Goal: Transaction & Acquisition: Obtain resource

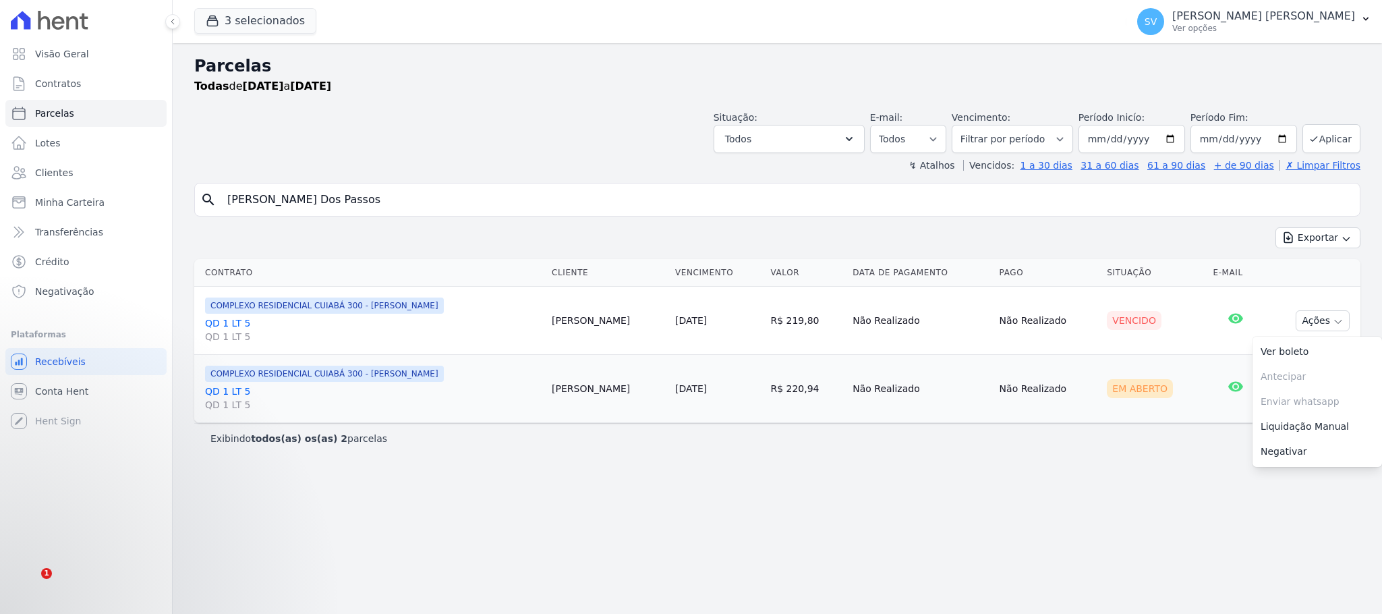
select select
click at [1225, 10] on p "[PERSON_NAME] [PERSON_NAME]" at bounding box center [1263, 15] width 183 height 13
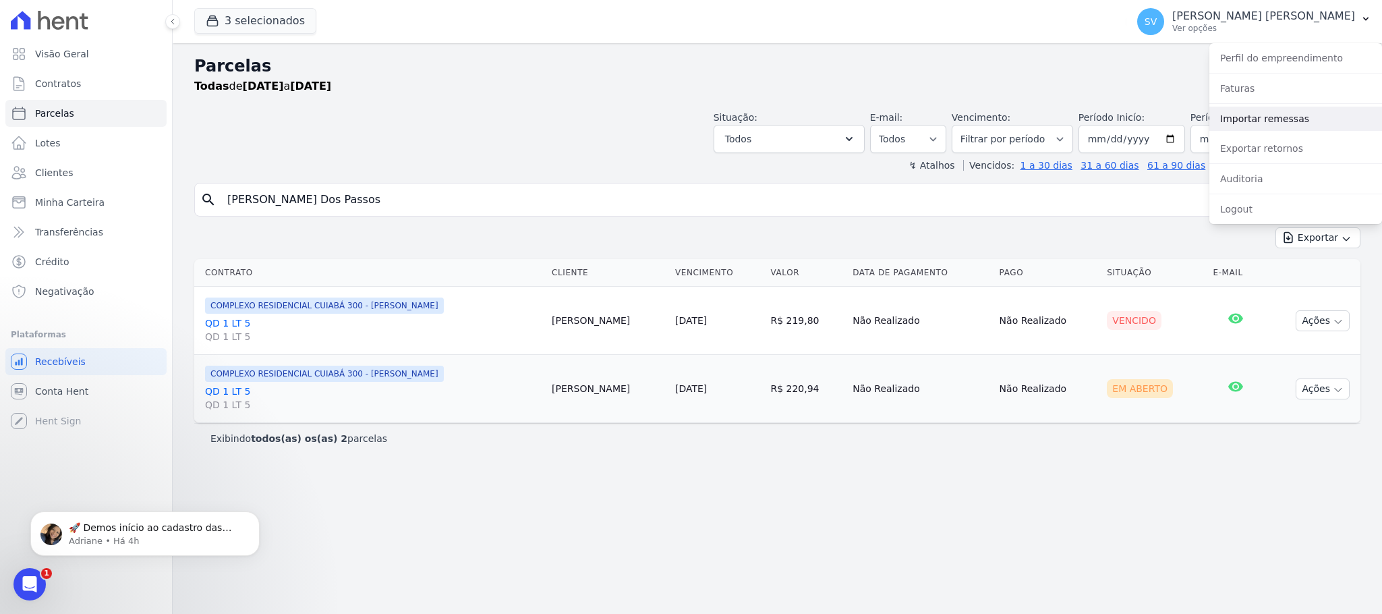
click at [1265, 117] on link "Importar remessas" at bounding box center [1295, 119] width 173 height 24
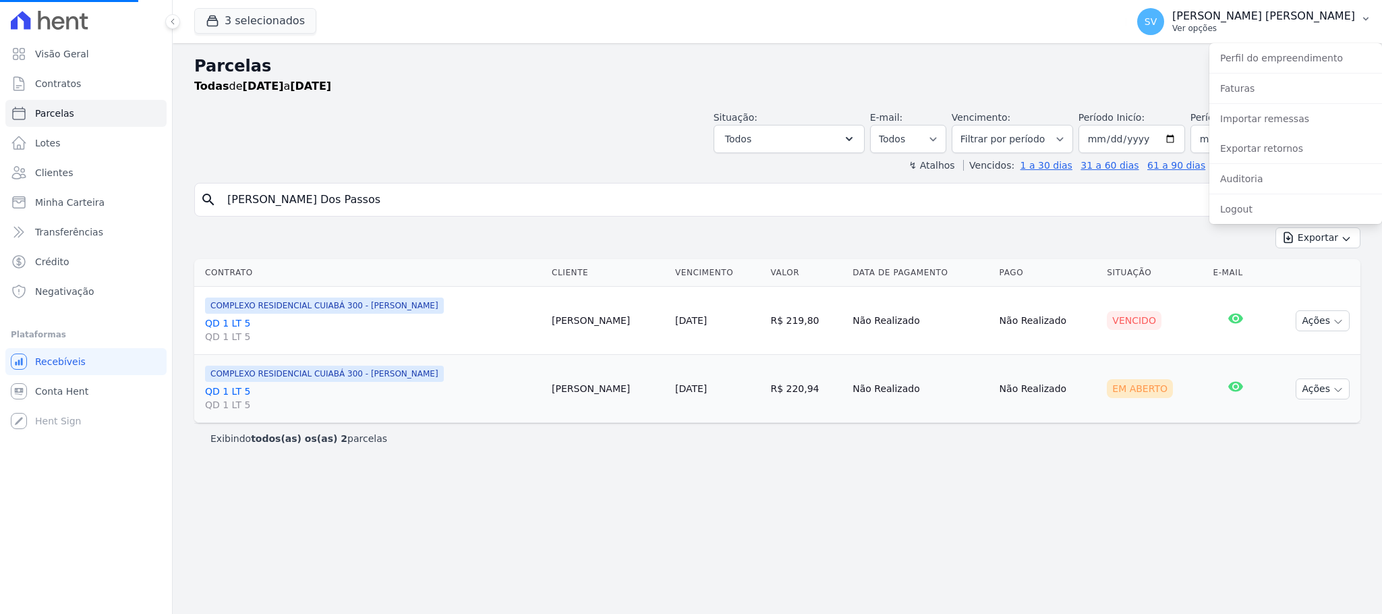
click at [1253, 16] on p "[PERSON_NAME] [PERSON_NAME]" at bounding box center [1263, 15] width 183 height 13
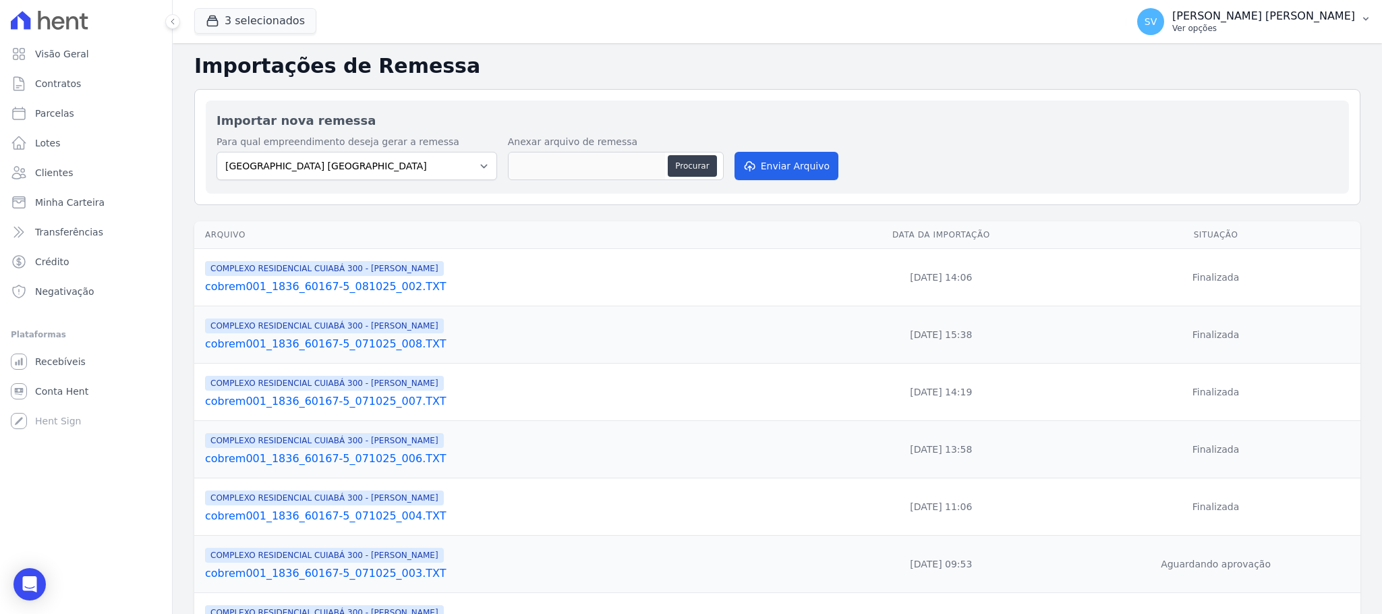
click at [1255, 11] on p "[PERSON_NAME] [PERSON_NAME]" at bounding box center [1263, 15] width 183 height 13
click at [1267, 142] on link "Exportar retornos" at bounding box center [1295, 148] width 173 height 24
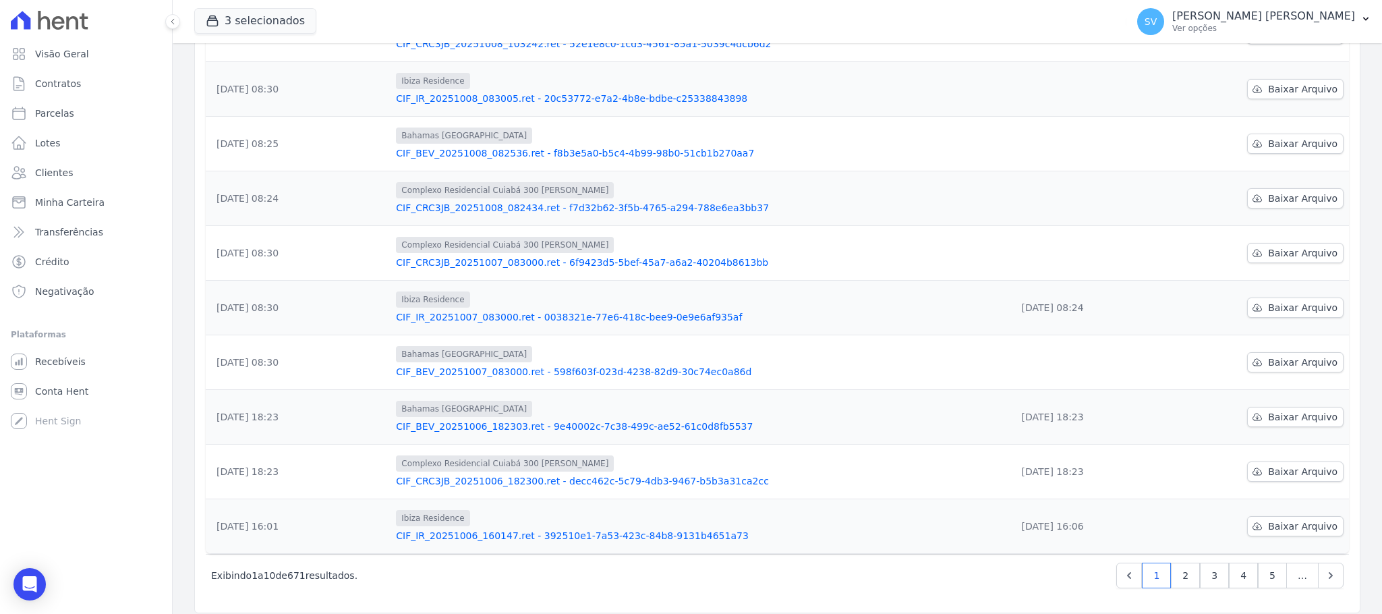
scroll to position [229, 0]
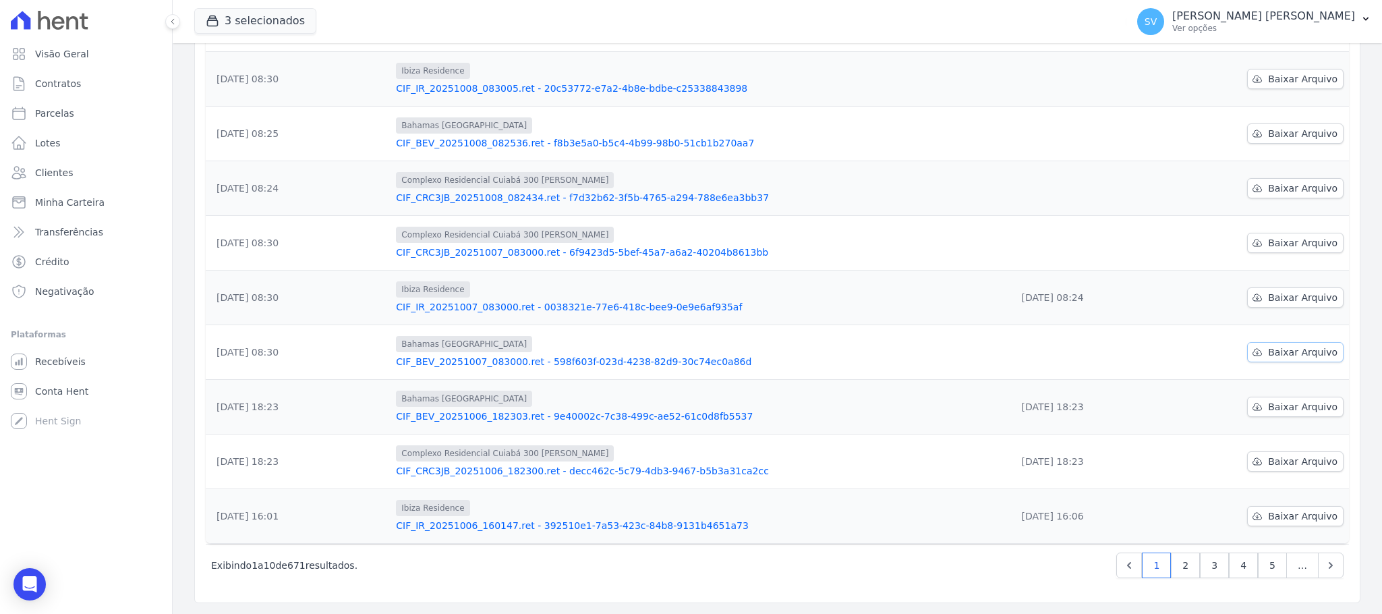
click at [1276, 351] on span "Baixar Arquivo" at bounding box center [1302, 351] width 69 height 13
click at [1271, 239] on span "Baixar Arquivo" at bounding box center [1302, 242] width 69 height 13
click at [1263, 178] on link "Baixar Arquivo" at bounding box center [1295, 188] width 96 height 20
click at [1275, 127] on span "Baixar Arquivo" at bounding box center [1302, 133] width 69 height 13
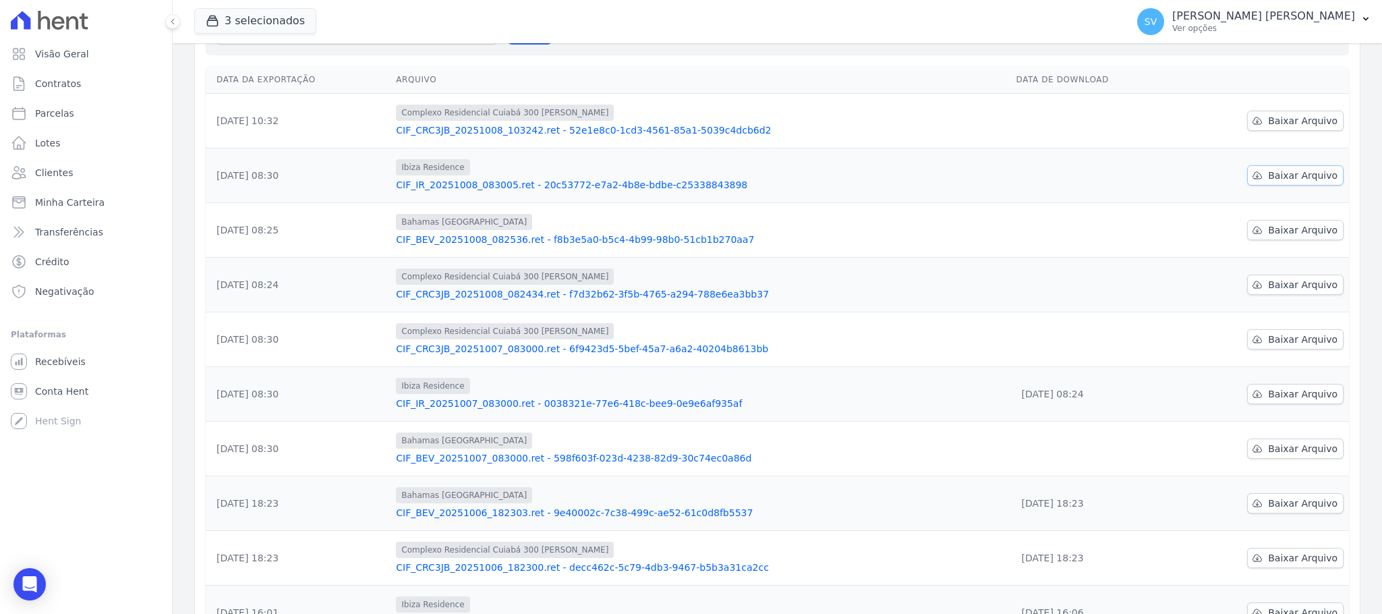
click at [1286, 175] on span "Baixar Arquivo" at bounding box center [1302, 175] width 69 height 13
click at [1281, 127] on span "Baixar Arquivo" at bounding box center [1302, 120] width 69 height 13
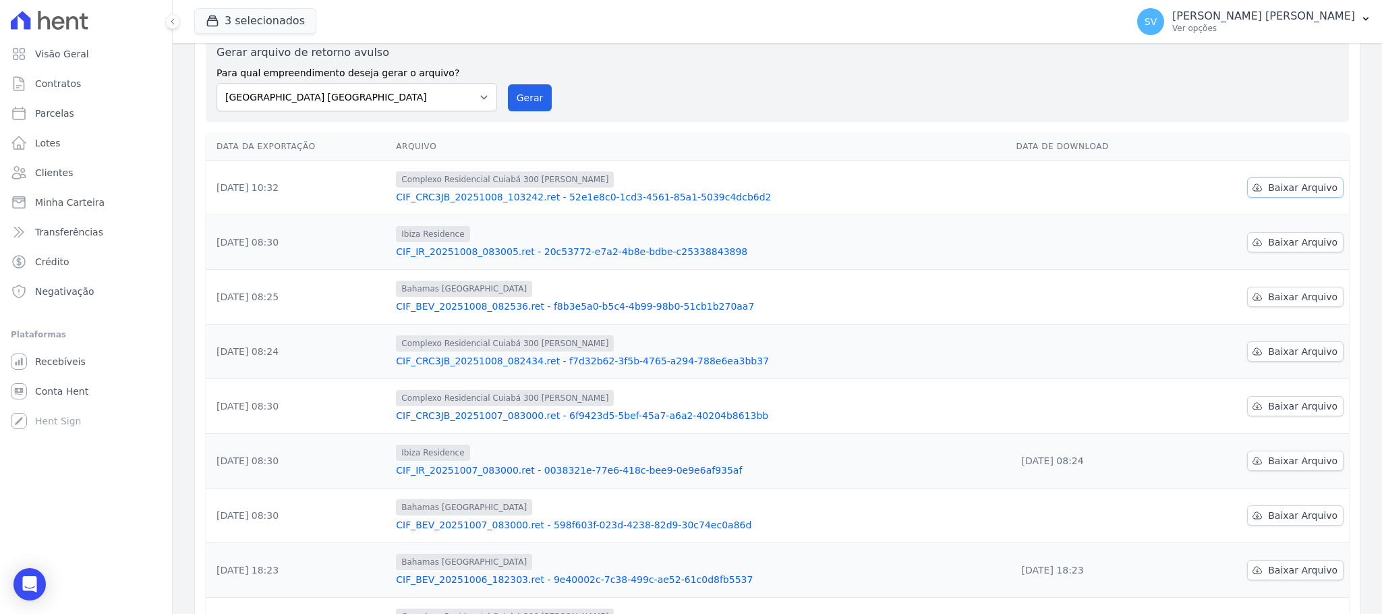
scroll to position [27, 0]
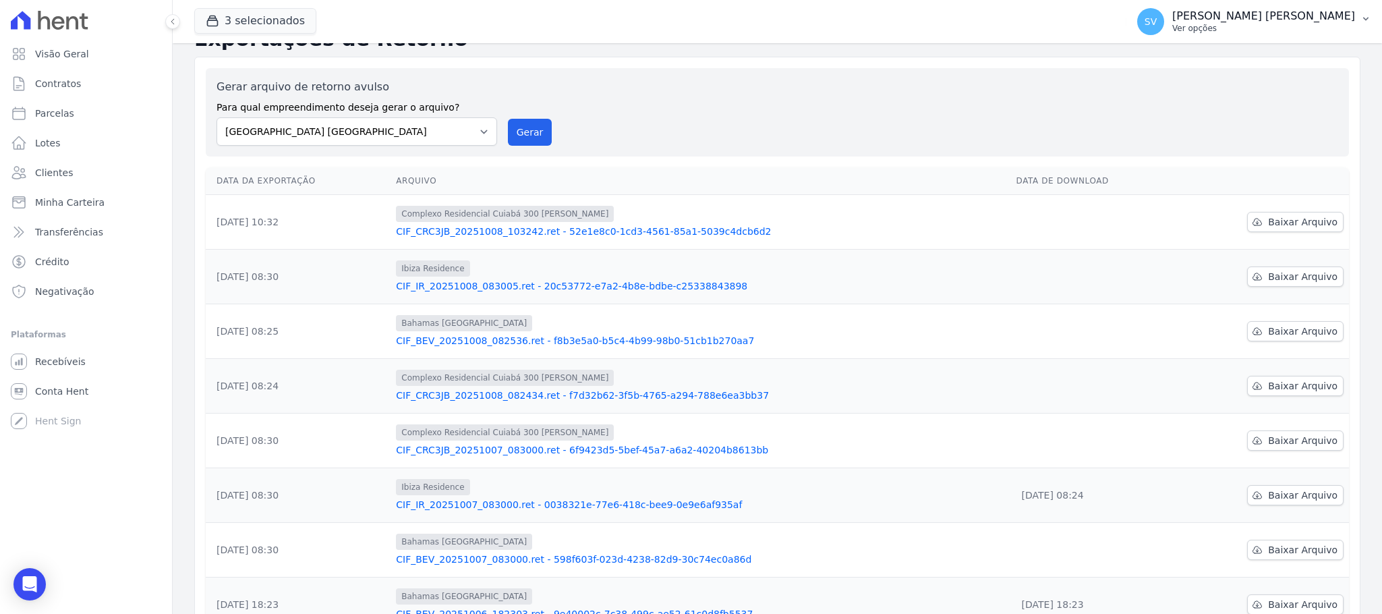
click at [1245, 13] on p "[PERSON_NAME] [PERSON_NAME]" at bounding box center [1263, 15] width 183 height 13
click at [1267, 144] on link "Exportar retornos" at bounding box center [1295, 148] width 173 height 24
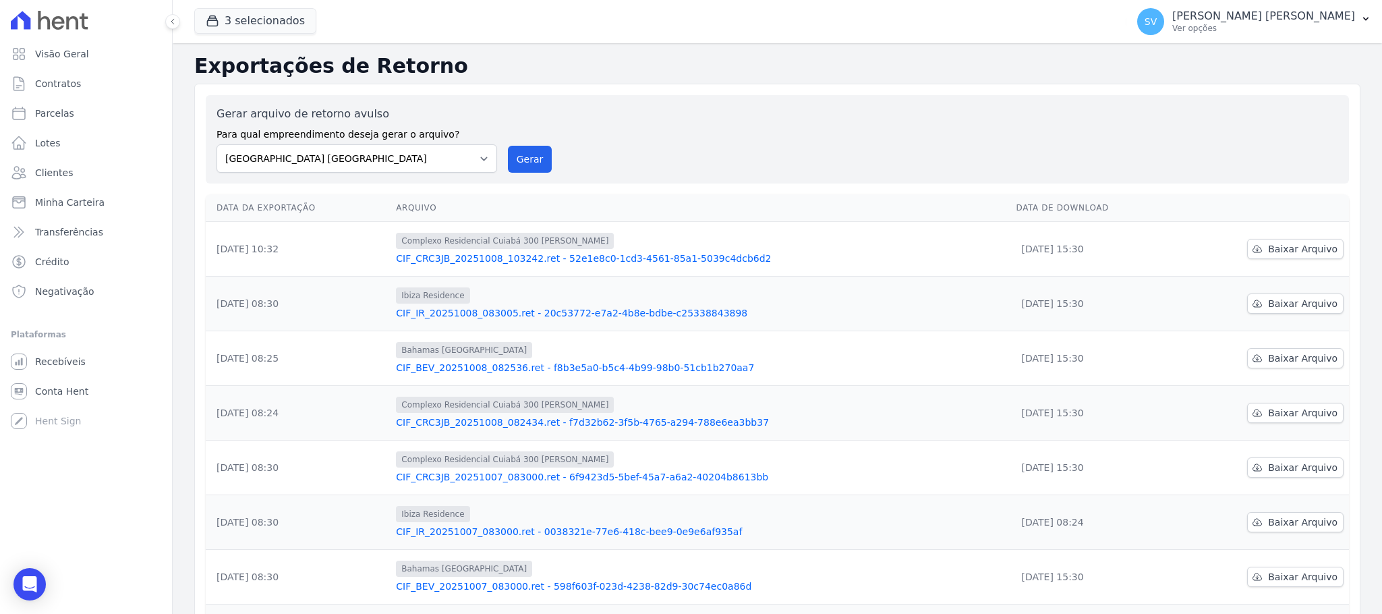
click at [595, 254] on link "CIF_CRC3JB_20251008_103242.ret - 52e1e8c0-1cd3-4561-85a1-5039c4dcb6d2" at bounding box center [700, 258] width 609 height 13
click at [550, 372] on link "CIF_BEV_20251008_082536.ret - f8b3e5a0-b5c4-4b99-98b0-51cb1b270aa7" at bounding box center [700, 367] width 609 height 13
click at [522, 421] on link "CIF_CRC3JB_20251008_082434.ret - f7d32b62-3f5b-4765-a294-788e6ea3bb37" at bounding box center [700, 422] width 609 height 13
click at [571, 472] on link "CIF_CRC3JB_20251007_083000.ret - 6f9423d5-5bef-45a7-a6a2-40204b8613bb" at bounding box center [700, 476] width 609 height 13
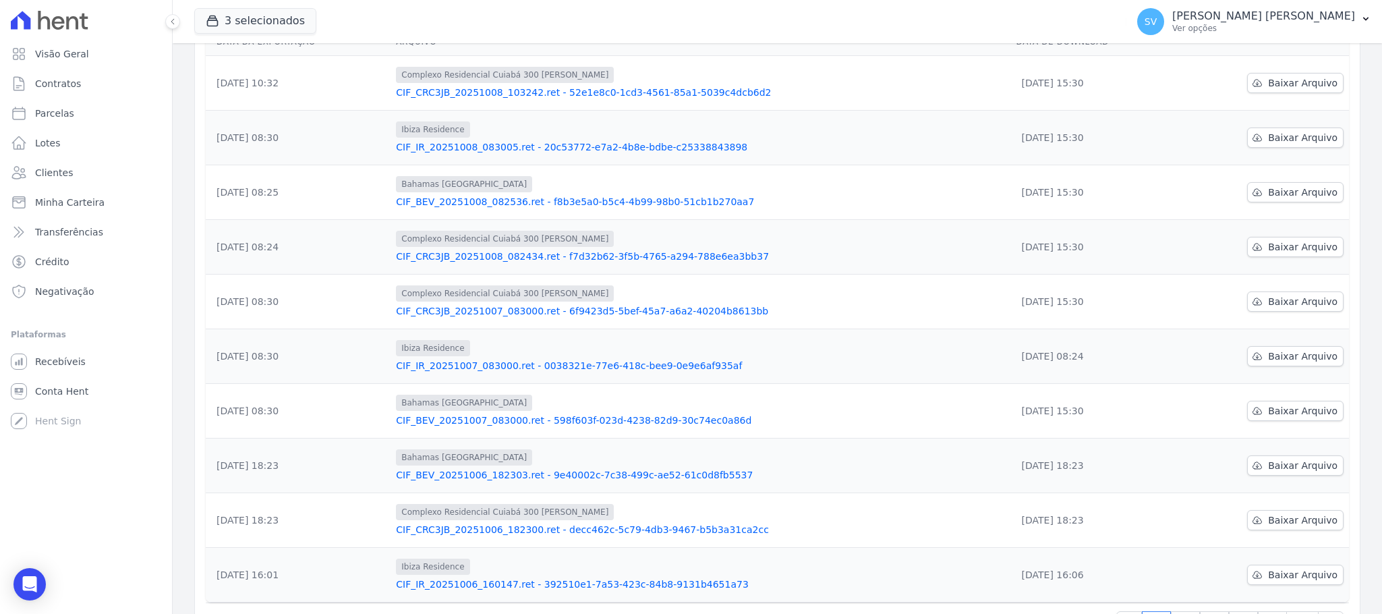
scroll to position [202, 0]
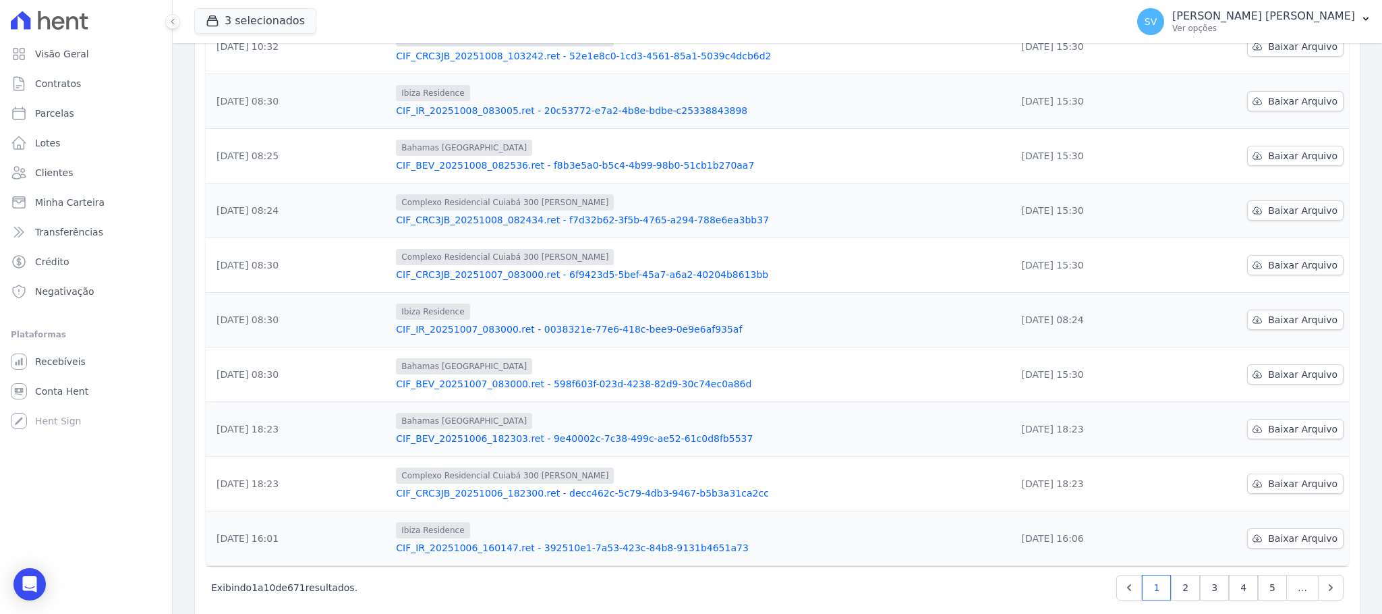
click at [488, 490] on link "CIF_CRC3JB_20251006_182300.ret - decc462c-5c79-4db3-9467-b5b3a31ca2cc" at bounding box center [700, 492] width 609 height 13
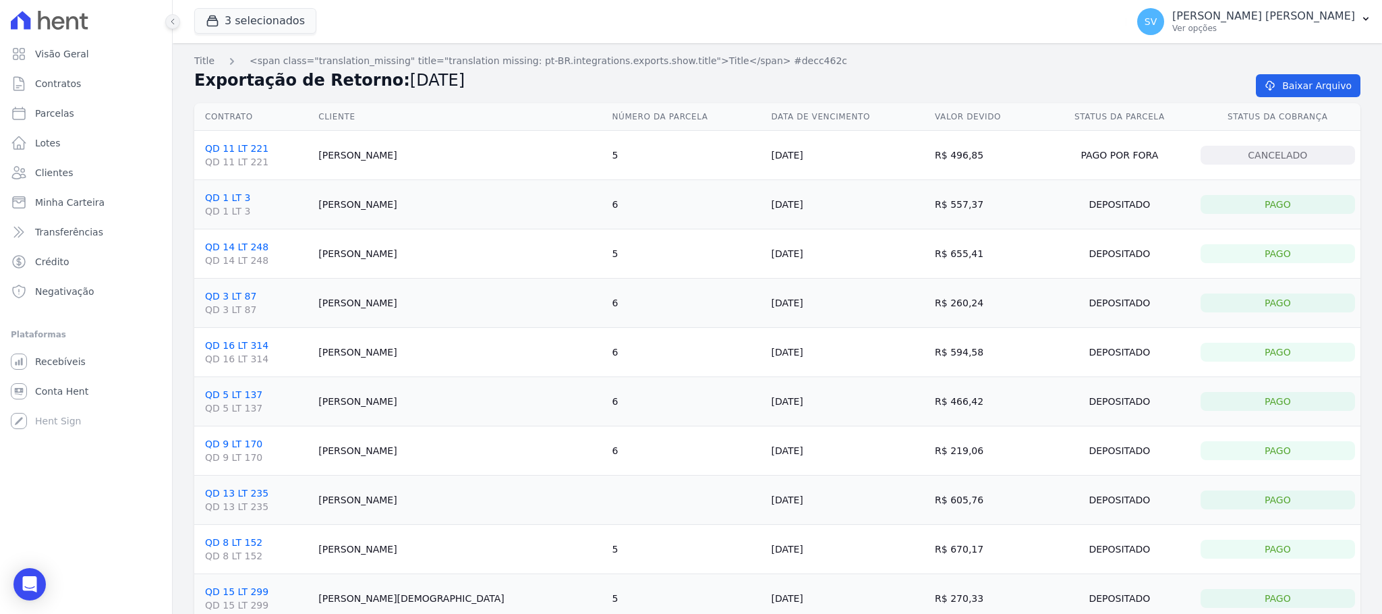
click at [169, 18] on icon at bounding box center [173, 22] width 8 height 8
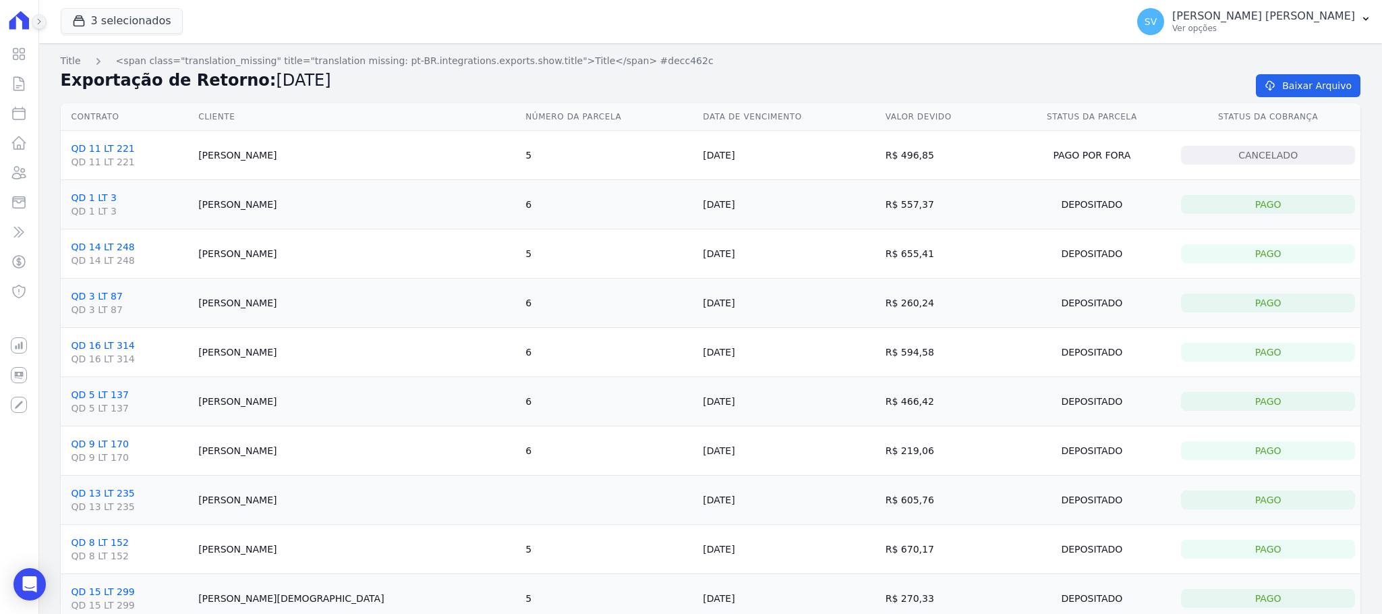
click at [35, 20] on icon at bounding box center [39, 22] width 8 height 8
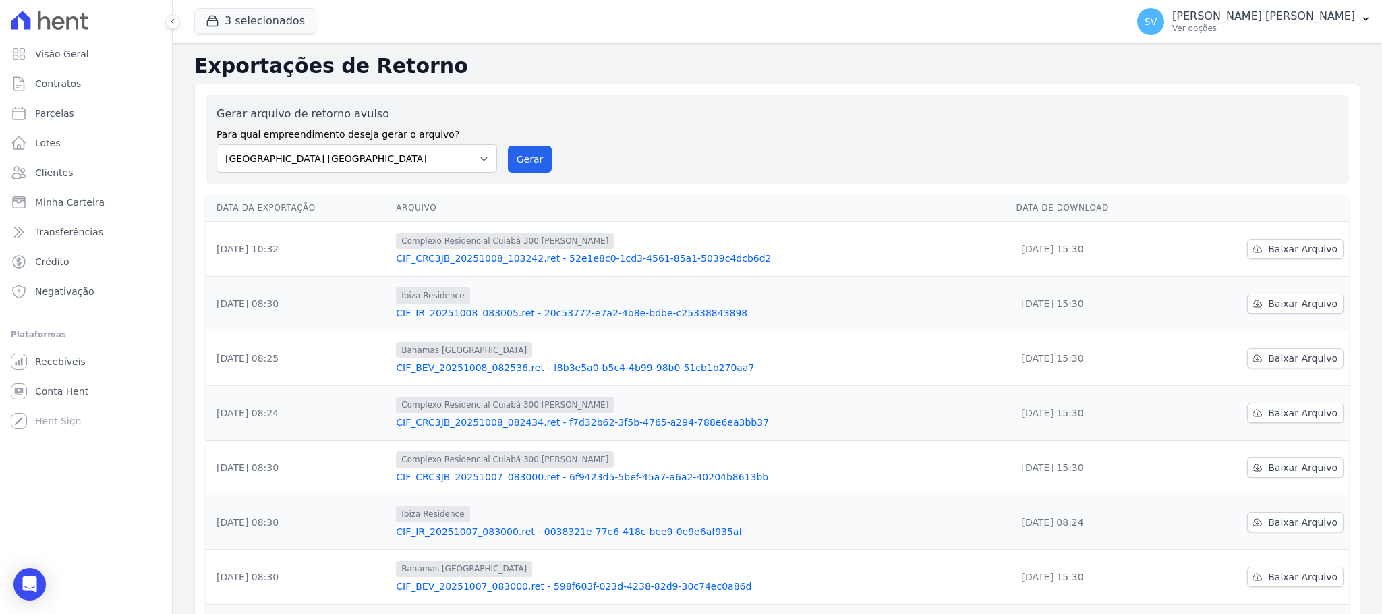
click at [509, 426] on link "CIF_CRC3JB_20251008_082434.ret - f7d32b62-3f5b-4765-a294-788e6ea3bb37" at bounding box center [700, 422] width 609 height 13
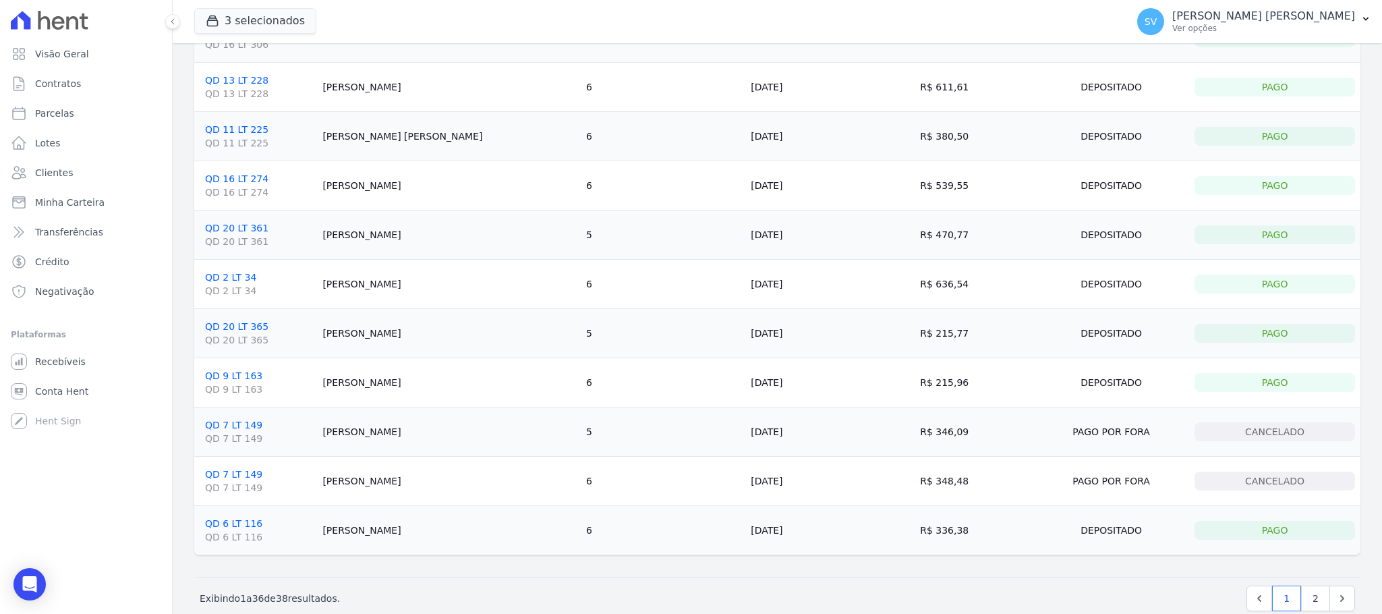
scroll to position [1382, 0]
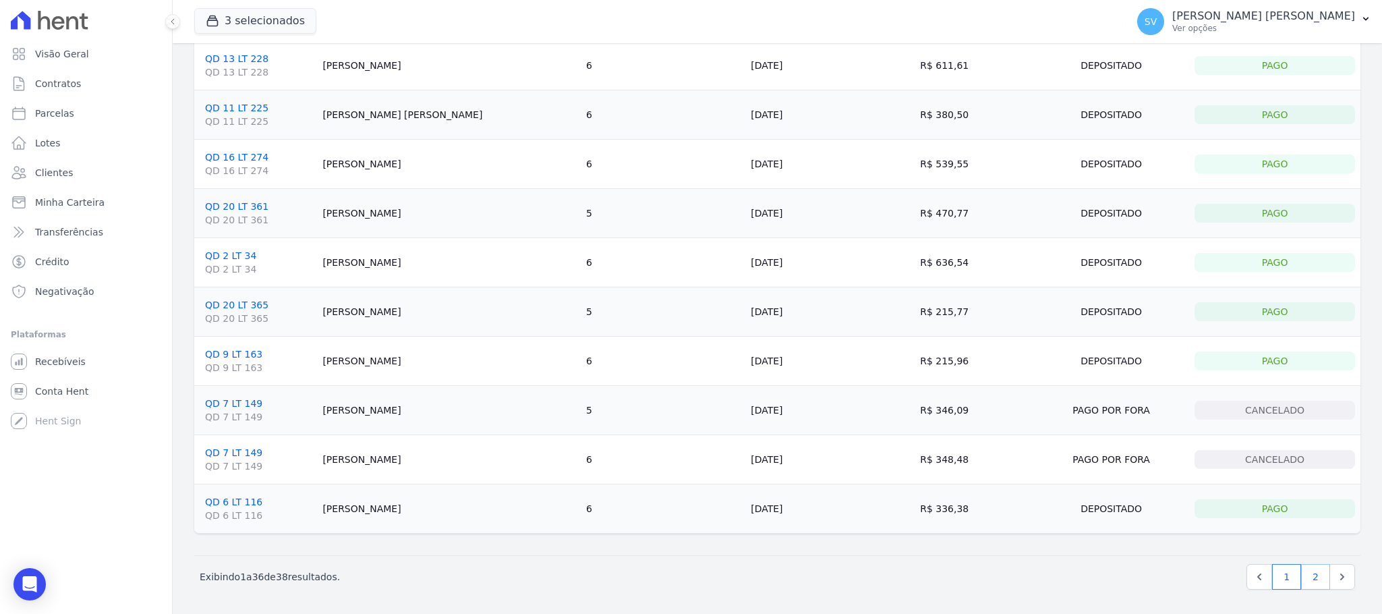
click at [1303, 577] on link "2" at bounding box center [1315, 577] width 29 height 26
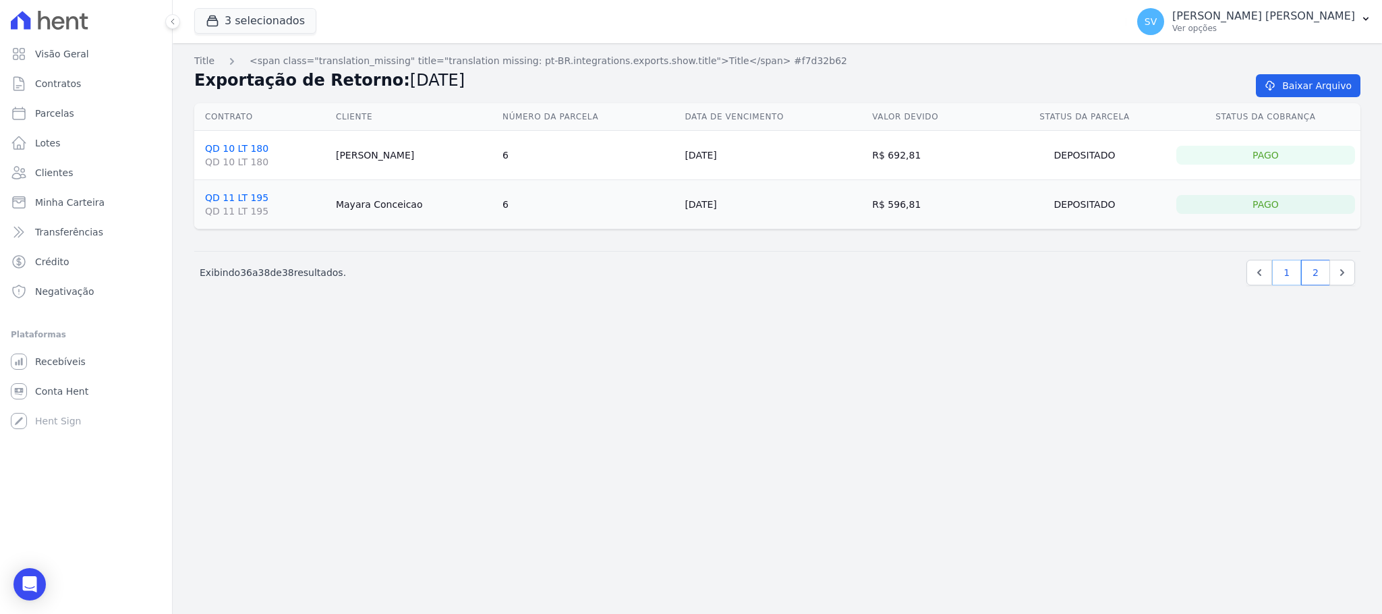
click at [1286, 272] on link "1" at bounding box center [1286, 273] width 29 height 26
drag, startPoint x: 35, startPoint y: 53, endPoint x: 41, endPoint y: 69, distance: 17.9
click at [35, 51] on span "Visão Geral" at bounding box center [62, 53] width 54 height 13
click at [63, 107] on span "Parcelas" at bounding box center [54, 113] width 39 height 13
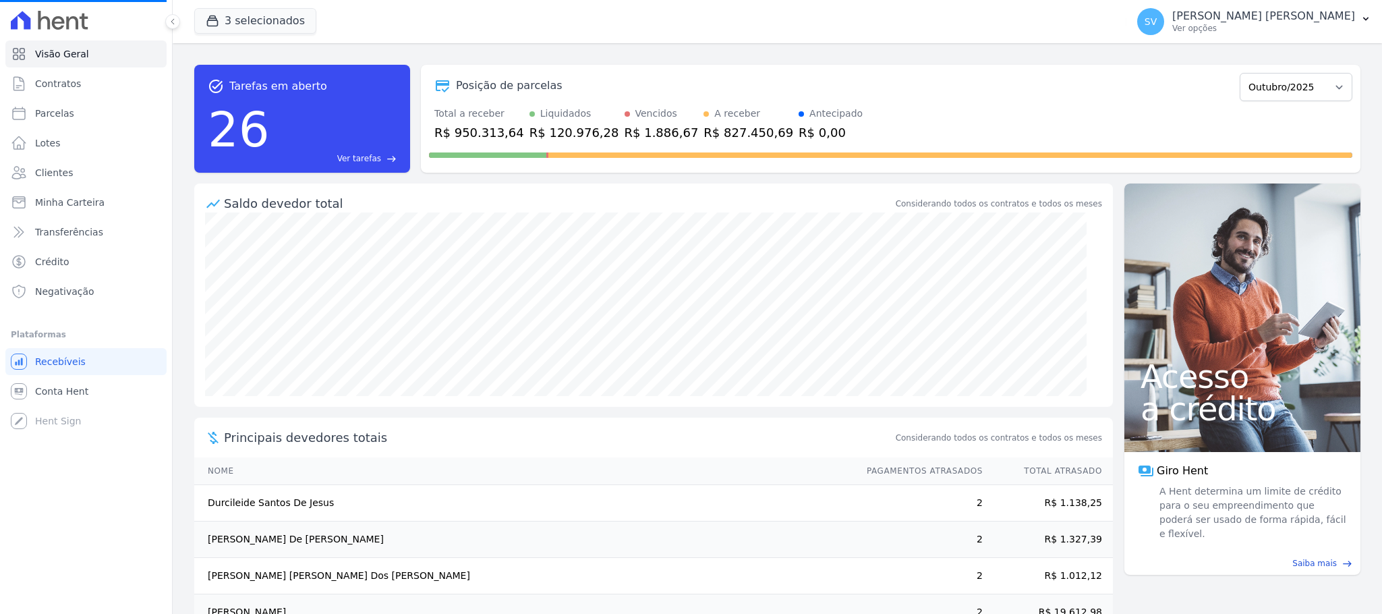
select select
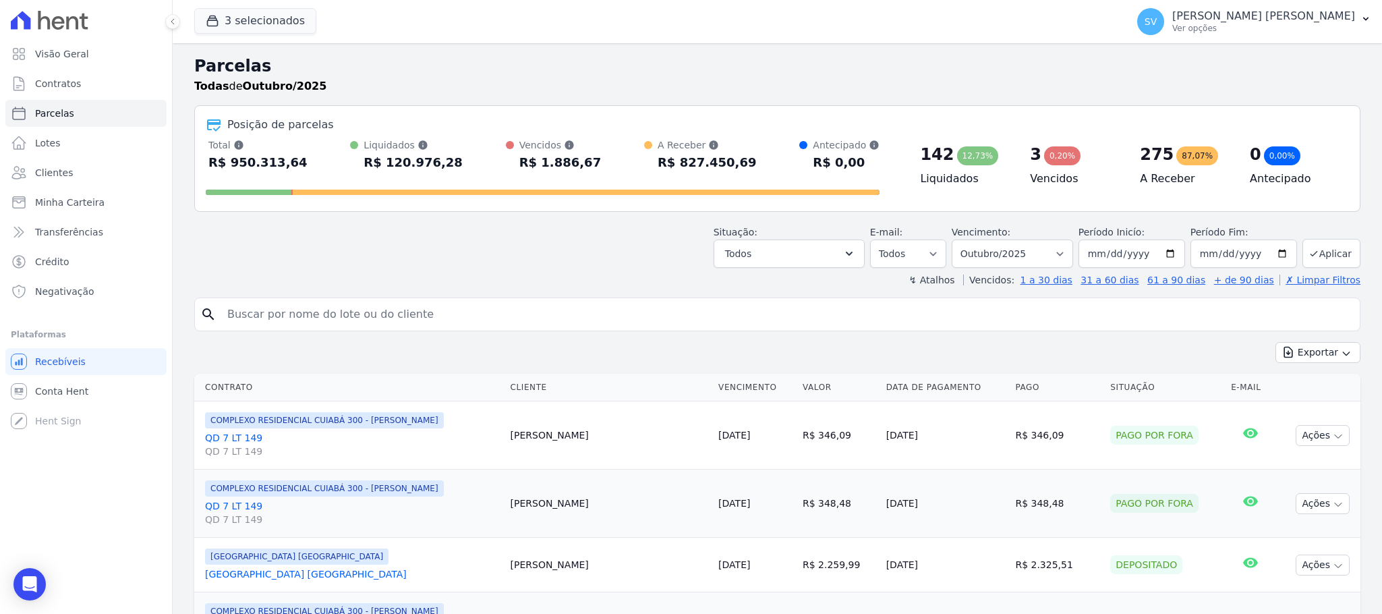
click at [455, 310] on input "search" at bounding box center [786, 314] width 1135 height 27
paste input "[PERSON_NAME]"
type input "[PERSON_NAME]"
click at [1056, 253] on select "[GEOGRAPHIC_DATA] por período ──────── Todos os meses Outubro/2022 Novembro/202…" at bounding box center [1012, 253] width 121 height 28
select select "09/2025"
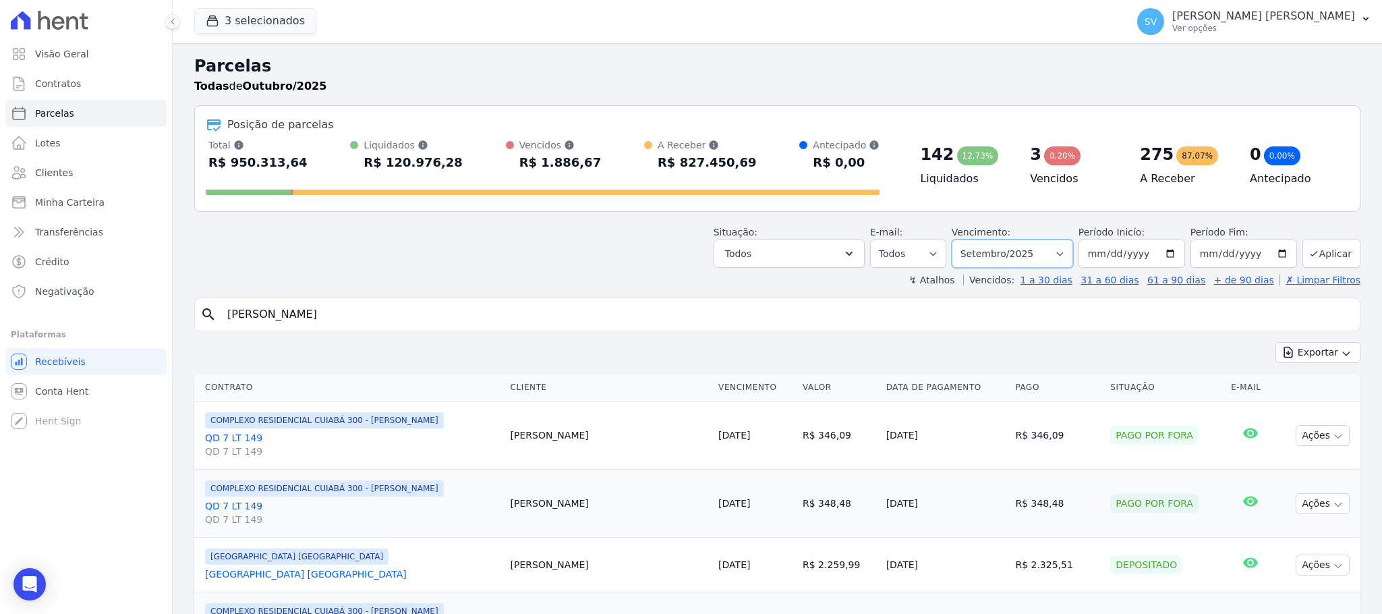
click at [952, 239] on select "[GEOGRAPHIC_DATA] por período ──────── Todos os meses Outubro/2022 Novembro/202…" at bounding box center [1012, 253] width 121 height 28
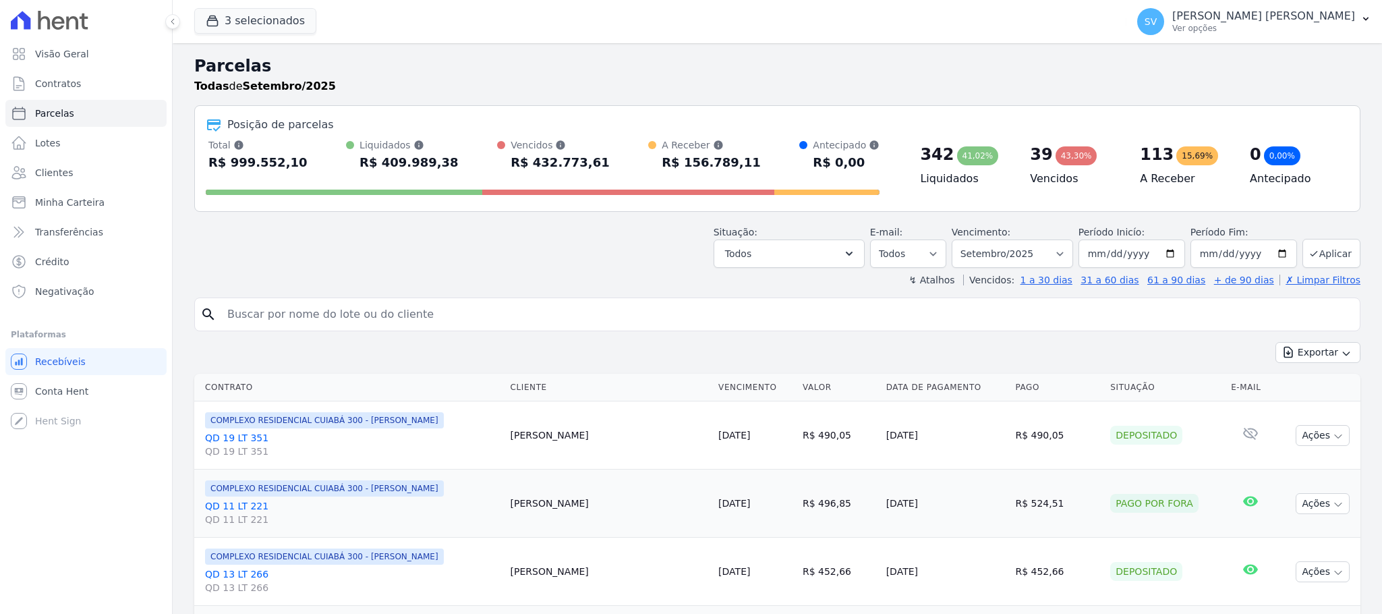
select select
click at [411, 320] on input "search" at bounding box center [786, 314] width 1135 height 27
paste input "[PERSON_NAME]"
type input "[PERSON_NAME]"
select select
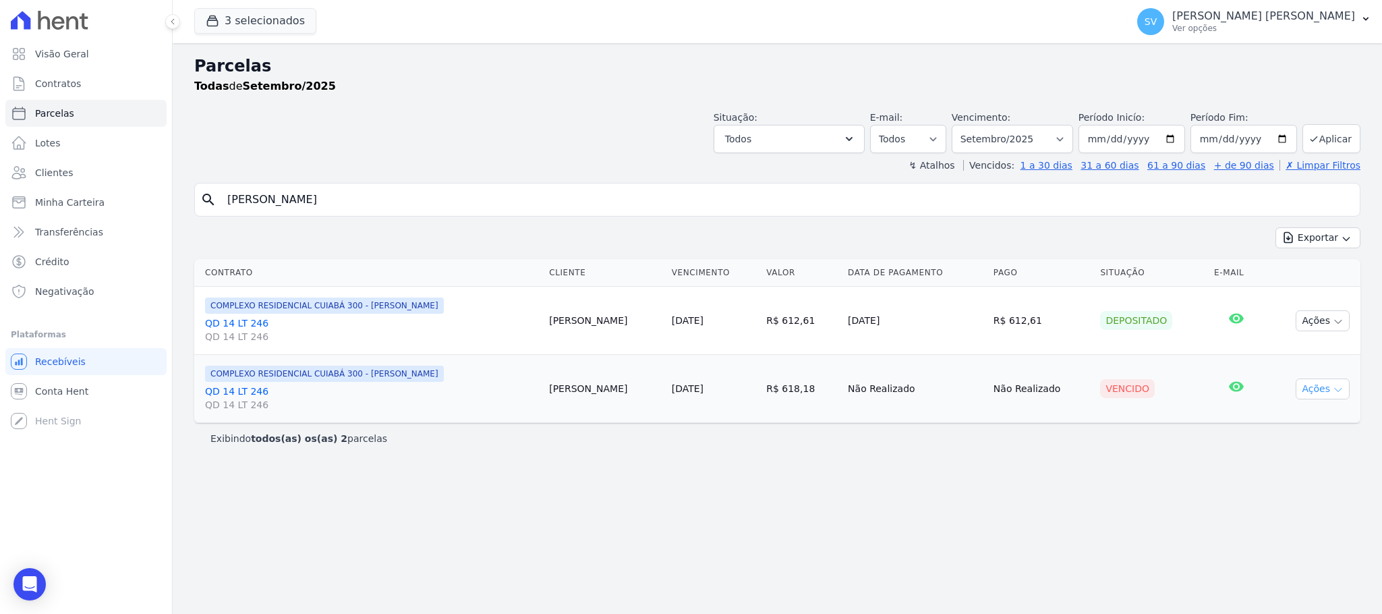
click at [1326, 391] on button "Ações" at bounding box center [1323, 388] width 54 height 21
click at [1300, 426] on link "Ver boleto" at bounding box center [1318, 419] width 130 height 25
